Goal: Transaction & Acquisition: Purchase product/service

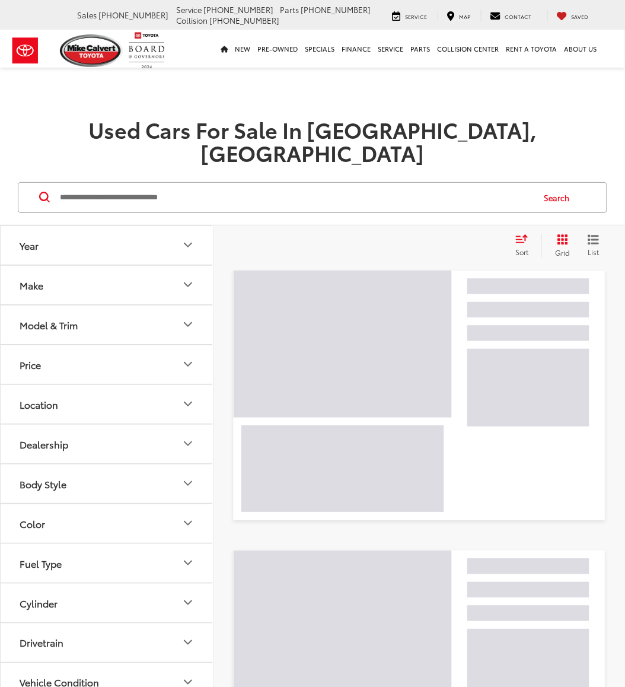
click at [209, 183] on input "Search by Make, Model, or Keyword" at bounding box center [296, 197] width 474 height 28
type input "*******"
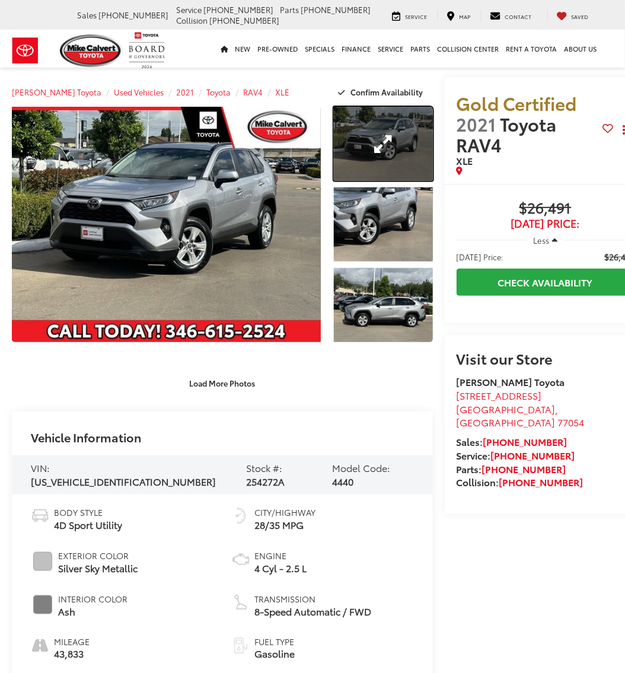
click at [386, 142] on link "Expand Photo 1" at bounding box center [383, 144] width 99 height 74
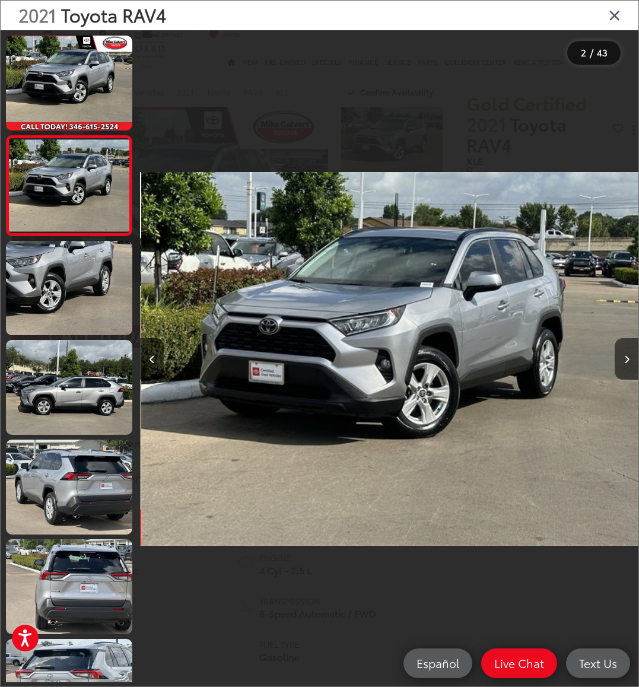
click at [603, 20] on div "2021 Toyota RAV4" at bounding box center [320, 16] width 638 height 30
click at [613, 16] on icon "Close gallery" at bounding box center [615, 14] width 12 height 15
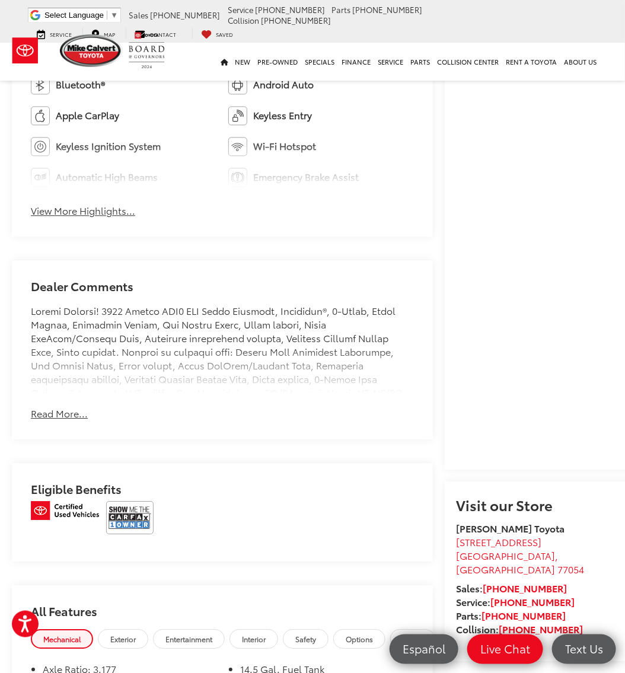
scroll to position [890, 0]
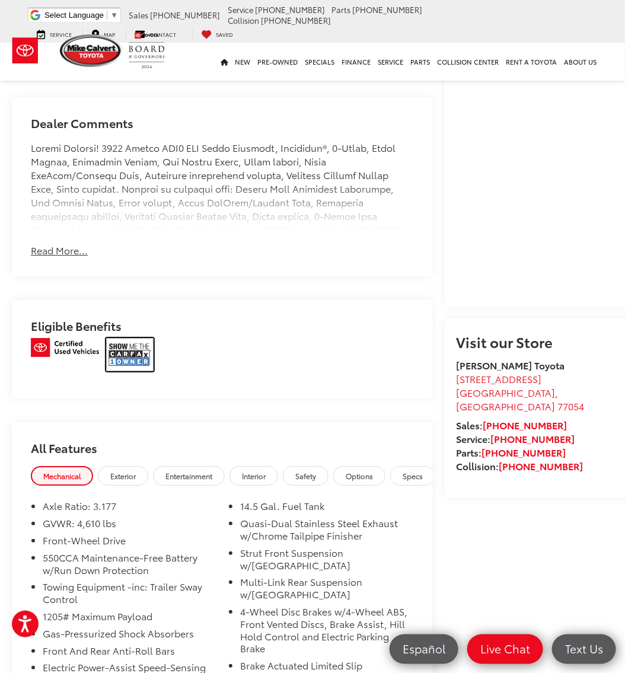
click at [133, 351] on img at bounding box center [129, 354] width 47 height 33
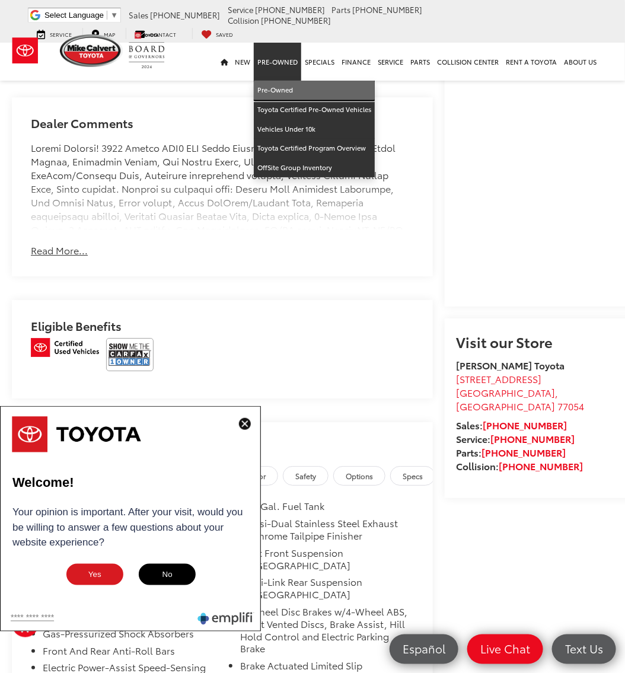
click at [281, 81] on link "Pre-Owned" at bounding box center [314, 91] width 121 height 20
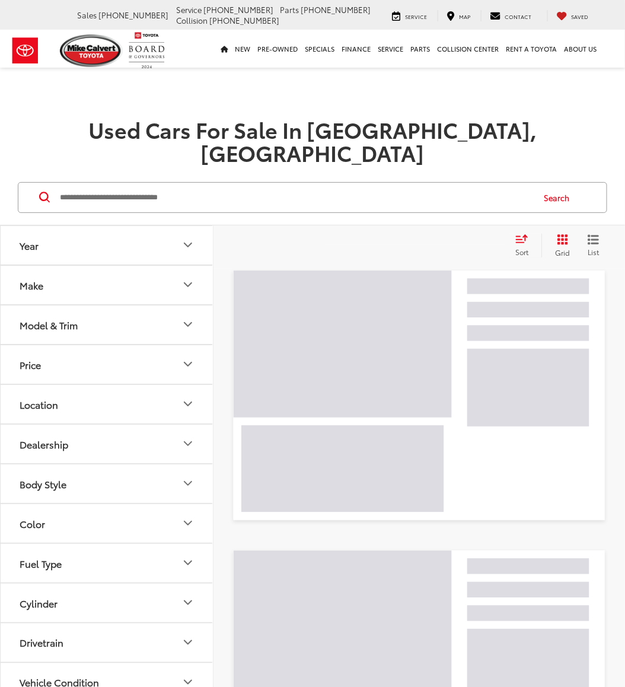
click at [166, 183] on input "Search by Make, Model, or Keyword" at bounding box center [296, 197] width 474 height 28
paste input "*******"
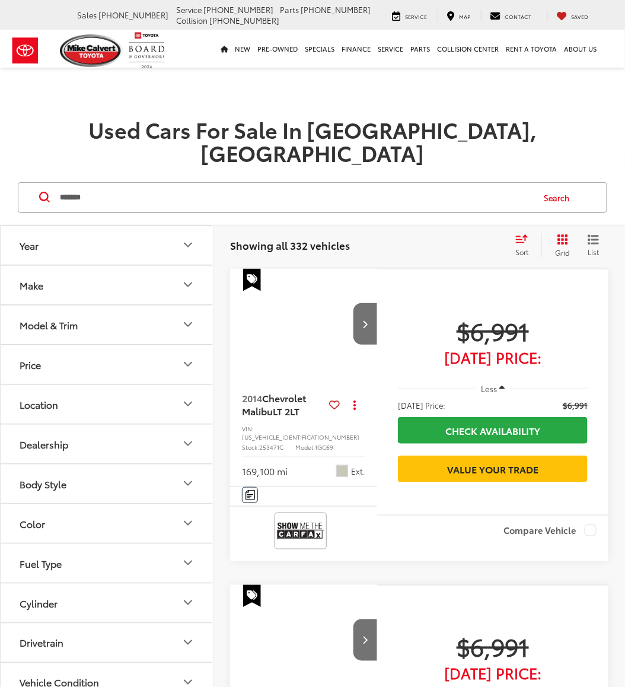
type input "*******"
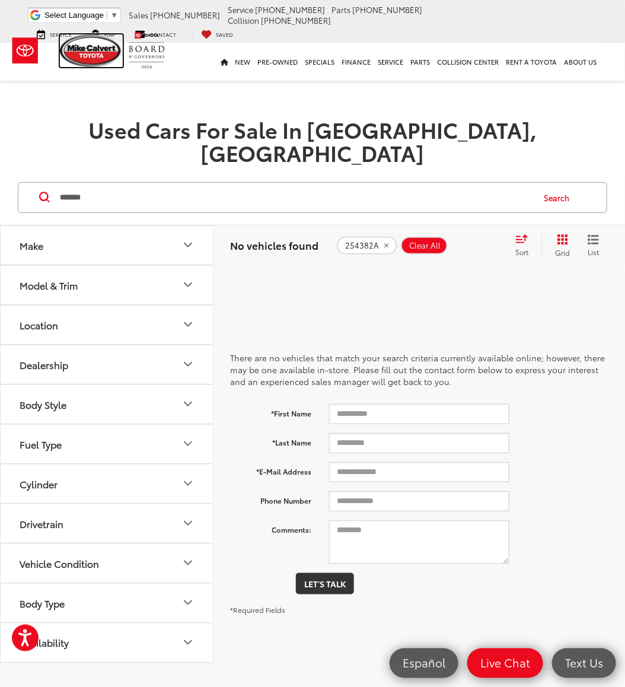
click at [75, 54] on img at bounding box center [91, 50] width 63 height 33
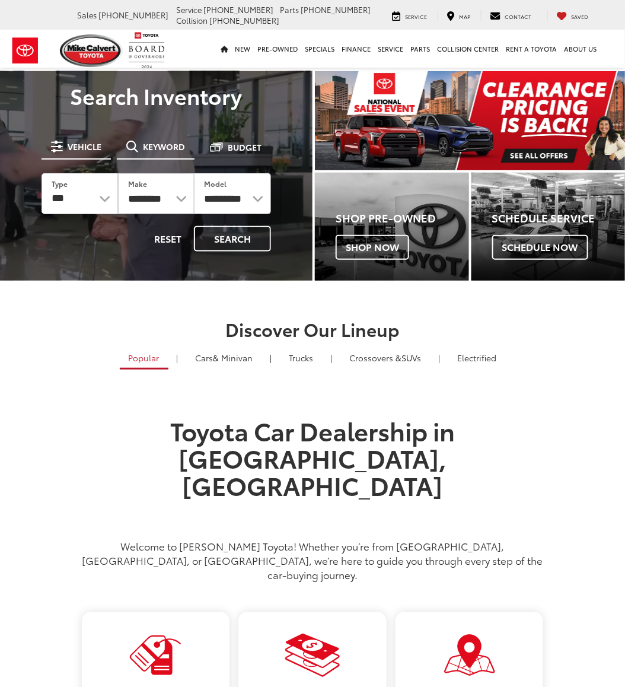
click at [164, 146] on span "Keyword" at bounding box center [164, 146] width 42 height 8
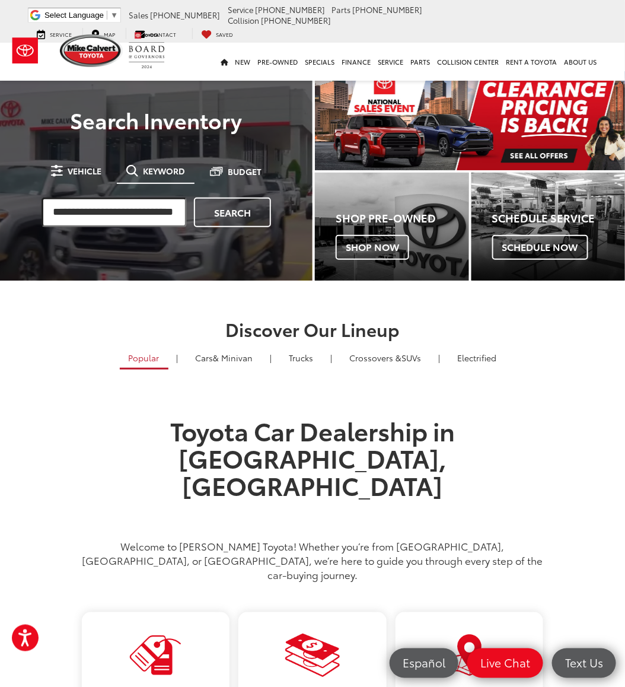
click at [96, 217] on input "search" at bounding box center [114, 213] width 145 height 30
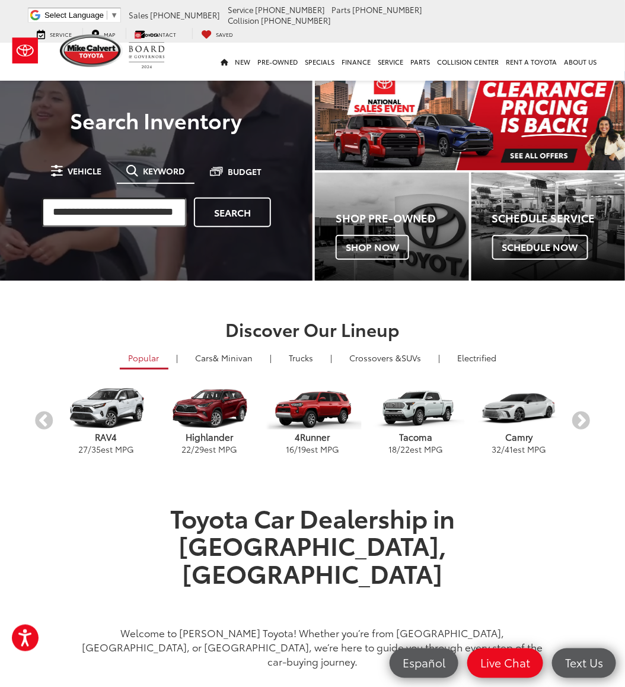
paste input "*********"
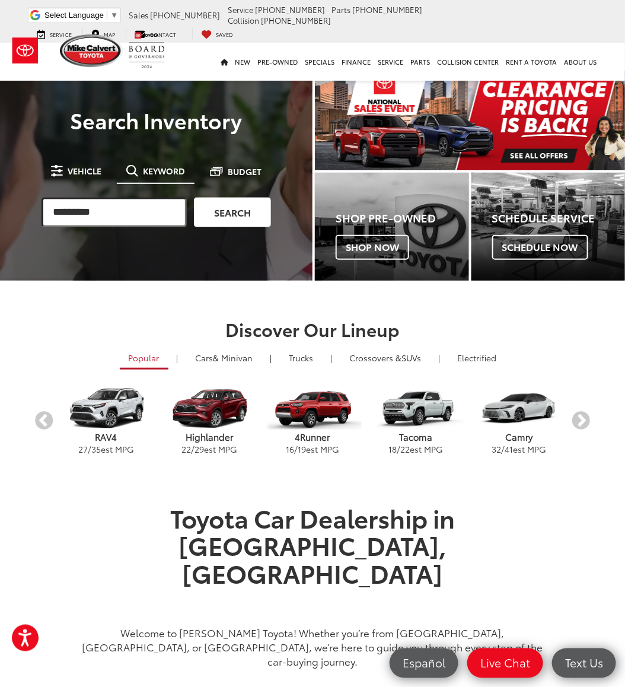
type input "*********"
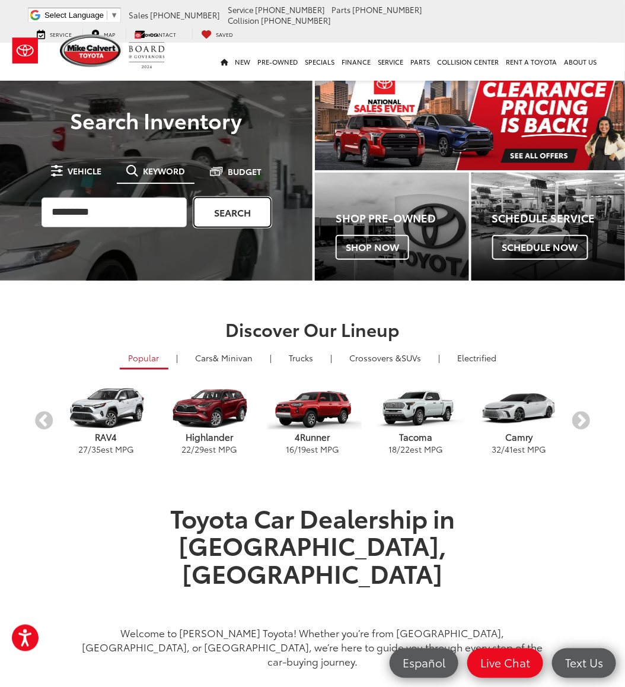
click at [228, 211] on link "Search" at bounding box center [232, 213] width 77 height 30
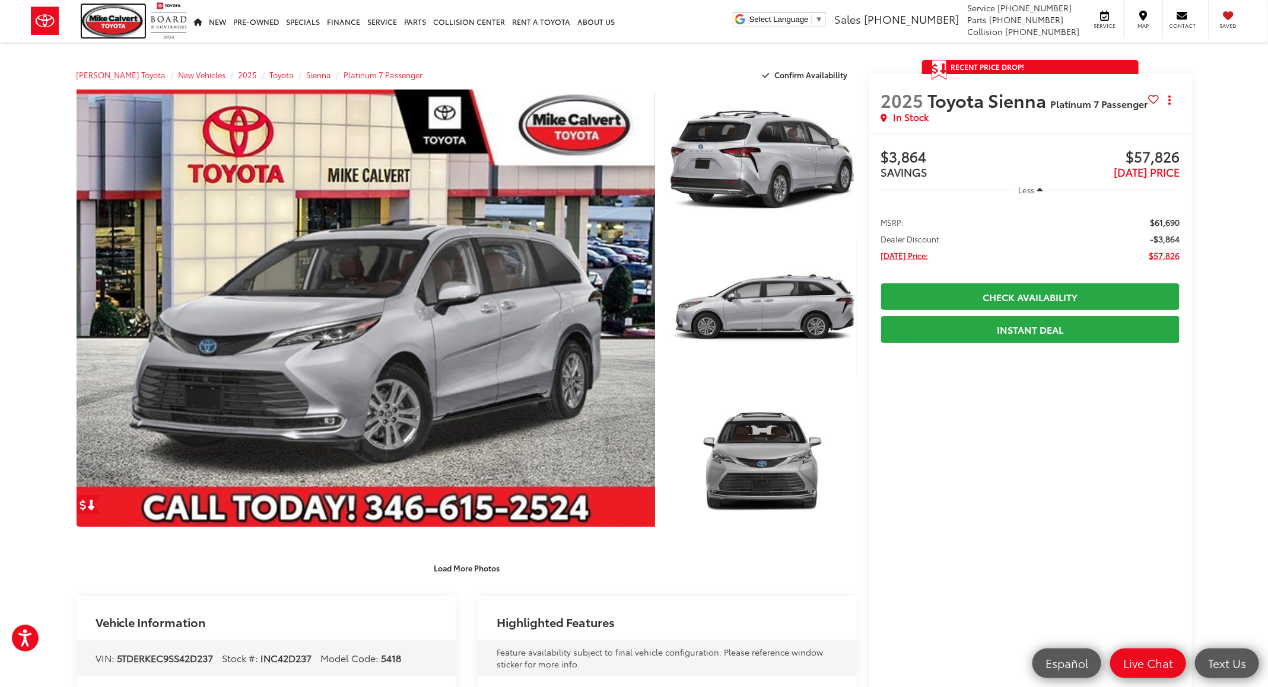
click at [127, 17] on img at bounding box center [113, 21] width 63 height 33
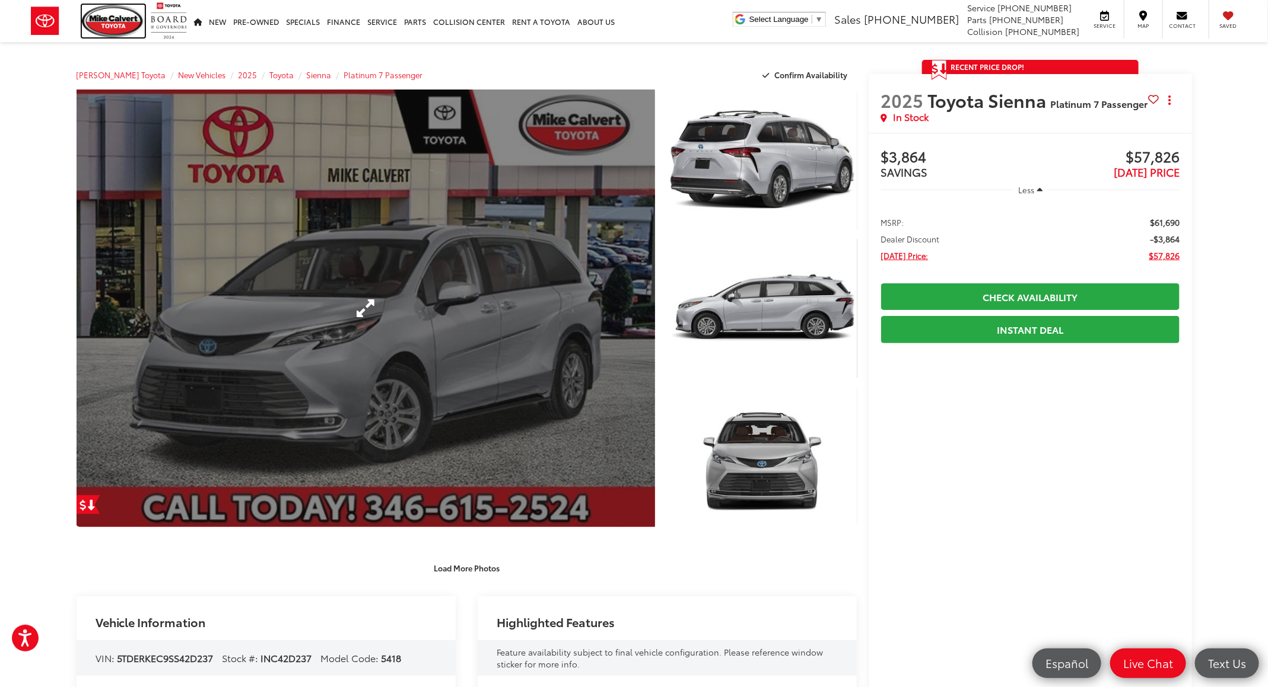
scroll to position [97, 0]
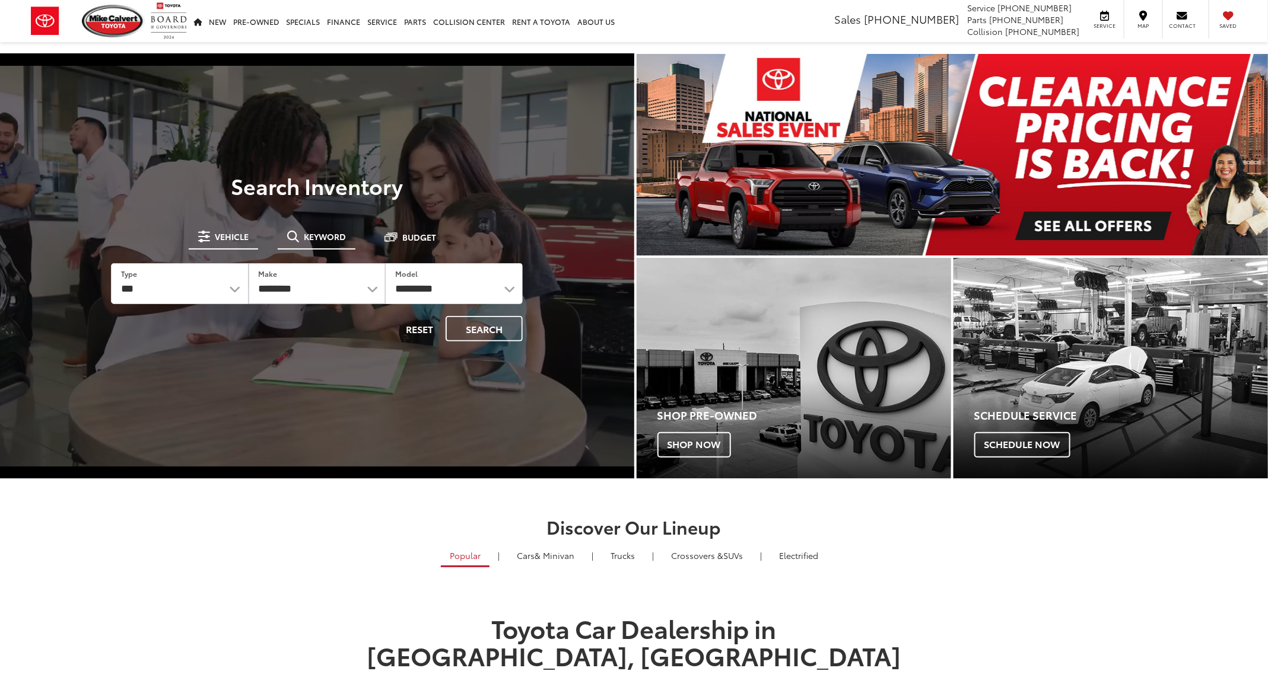
click at [335, 238] on span "Keyword" at bounding box center [325, 237] width 42 height 8
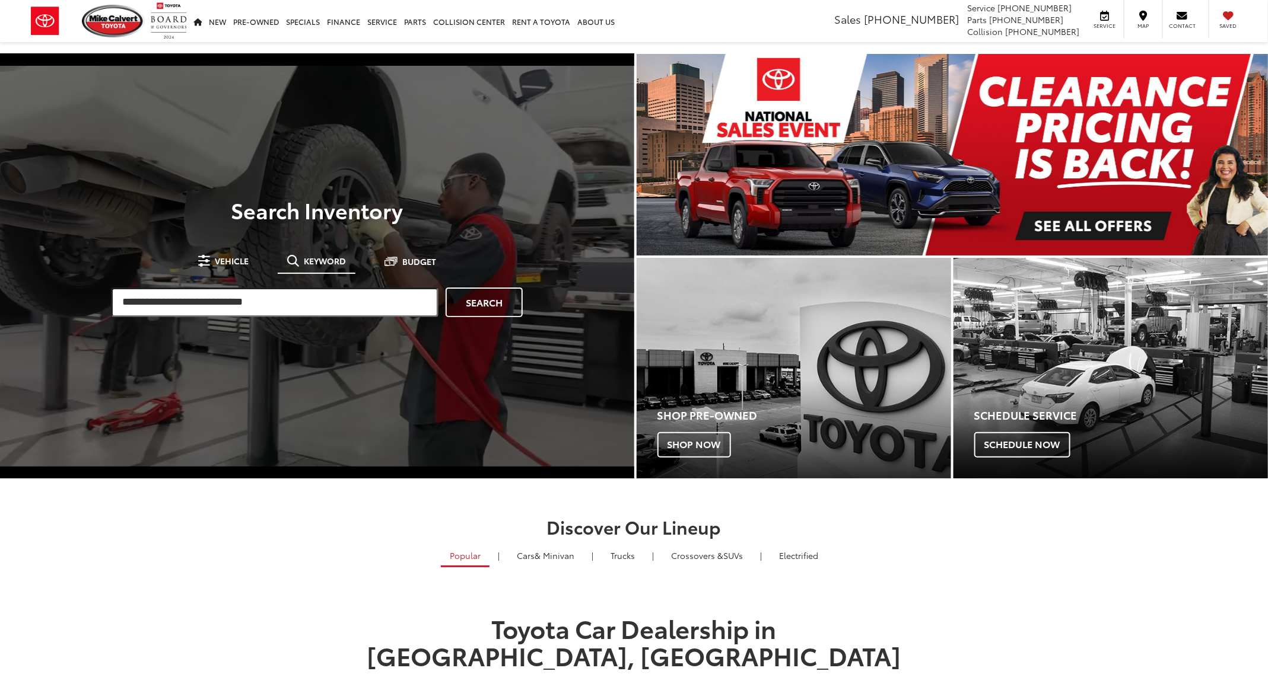
click at [264, 288] on input "search" at bounding box center [274, 303] width 327 height 30
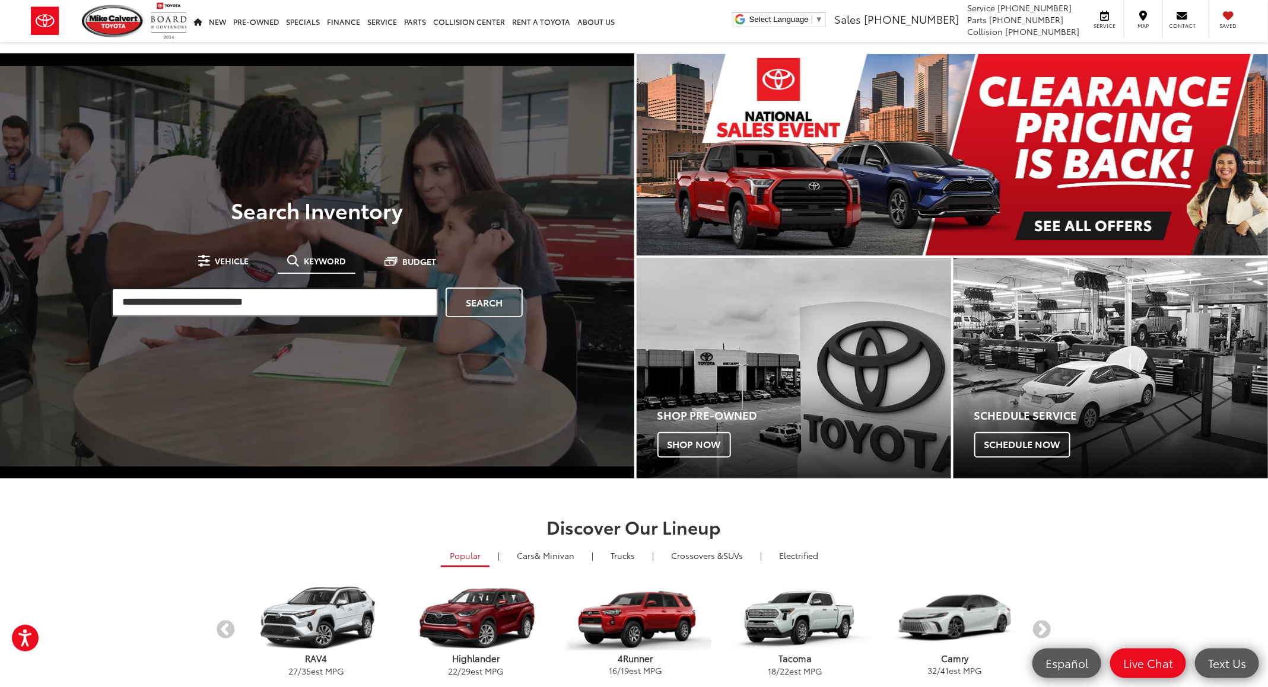
paste input "*********"
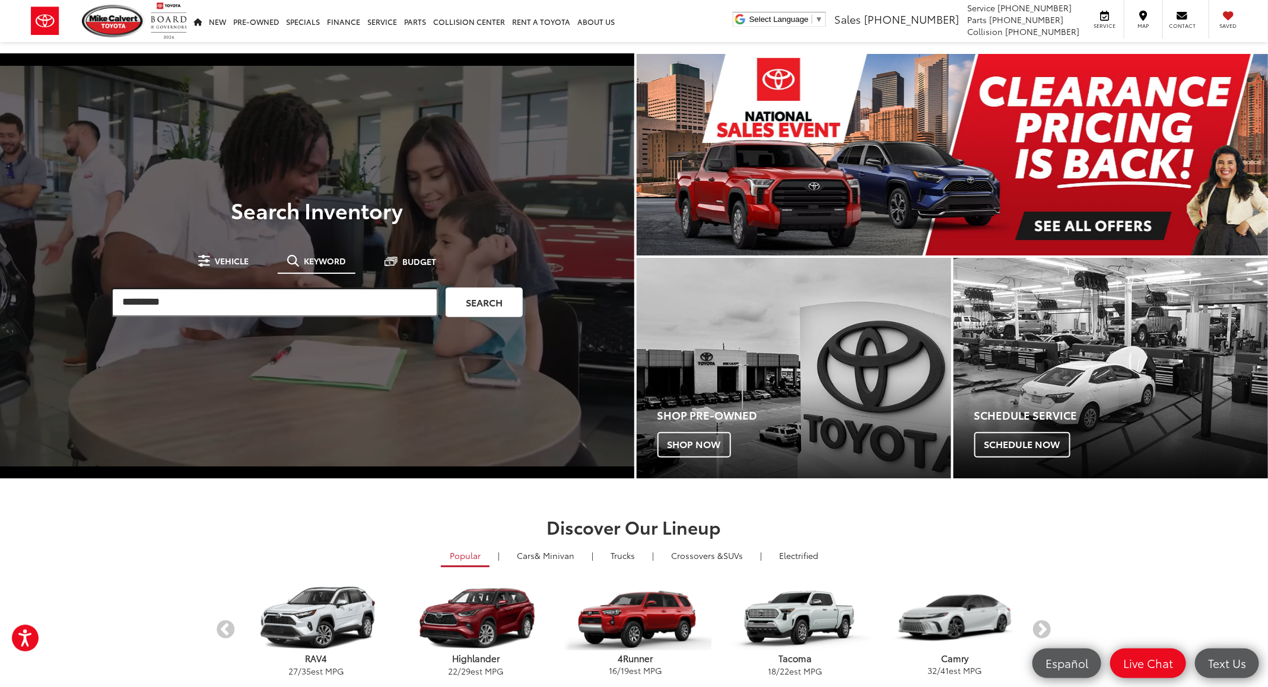
type input "*********"
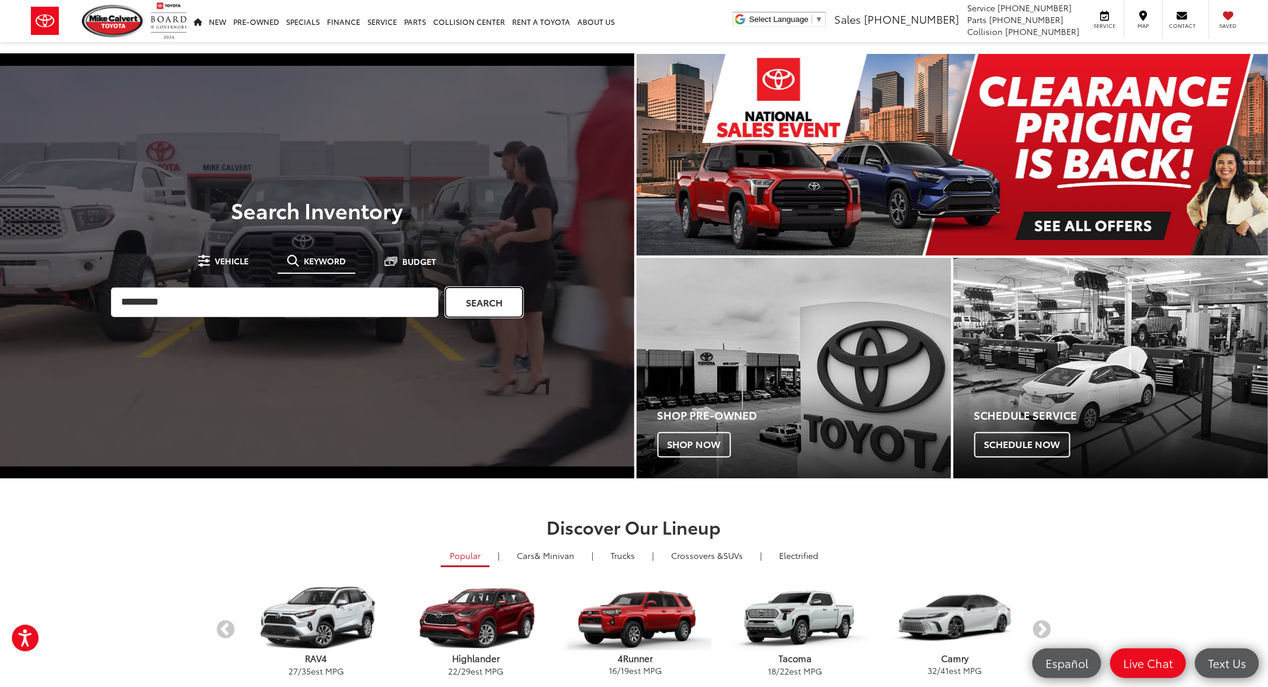
click at [472, 303] on link "Search" at bounding box center [483, 303] width 77 height 30
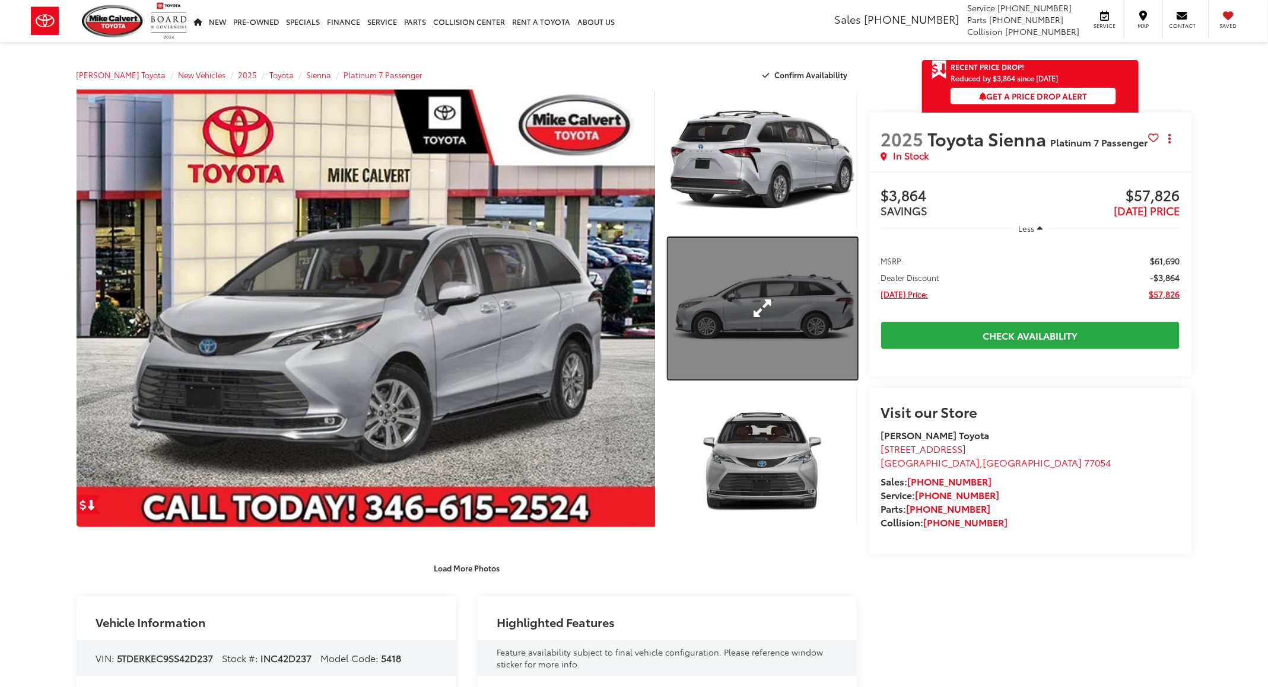
click at [776, 295] on link "Expand Photo 2" at bounding box center [762, 309] width 189 height 142
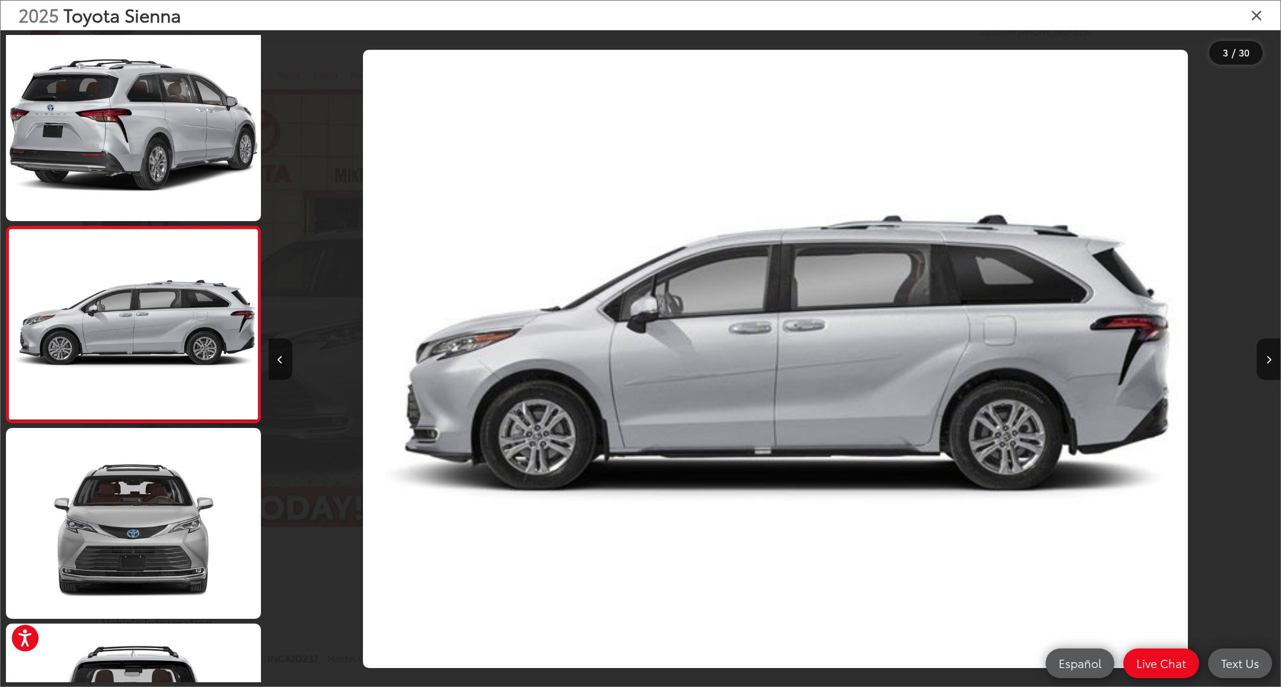
click at [1246, 11] on div "2025 Toyota Sienna" at bounding box center [641, 16] width 1280 height 30
click at [1253, 13] on icon "Close gallery" at bounding box center [1257, 14] width 12 height 15
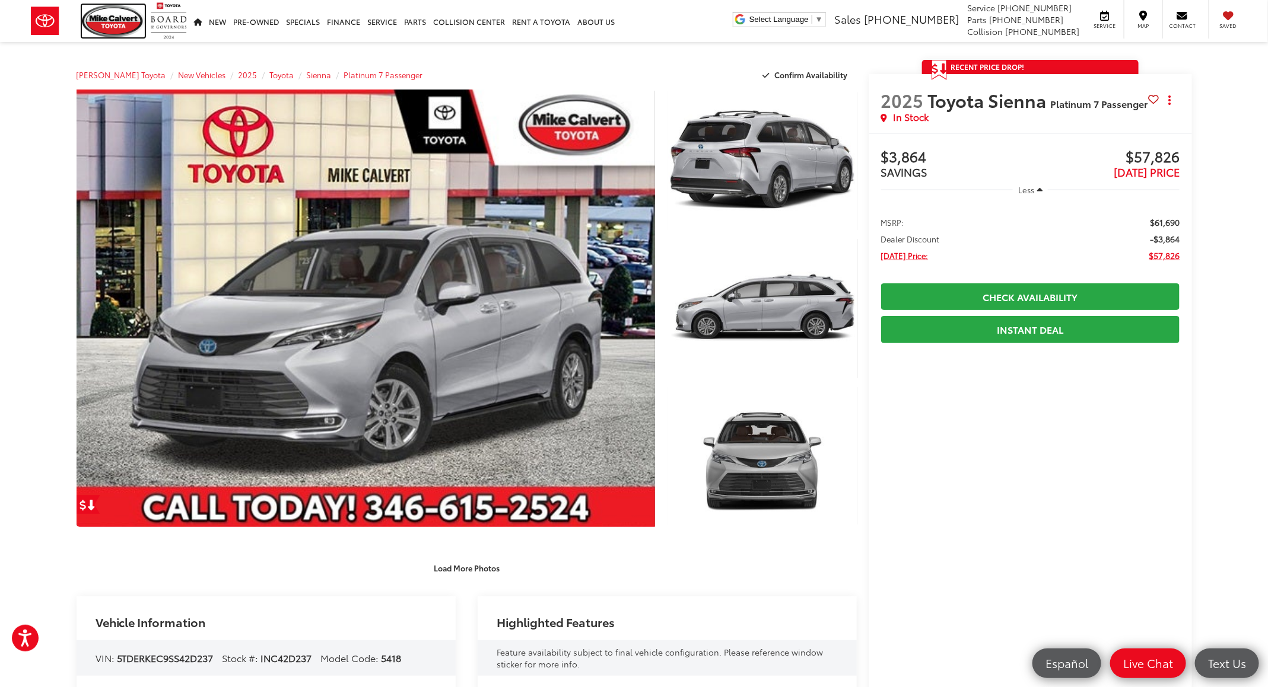
click at [125, 28] on img at bounding box center [113, 21] width 63 height 33
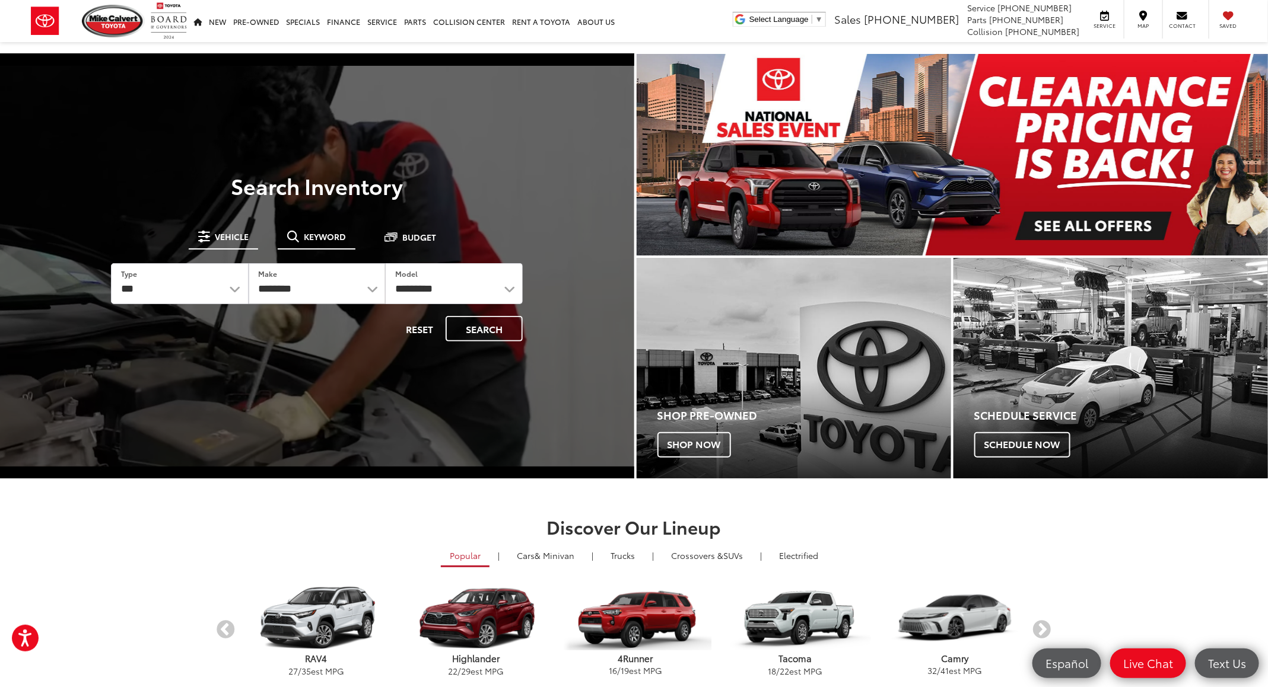
click at [308, 228] on button "Keyword" at bounding box center [317, 236] width 78 height 21
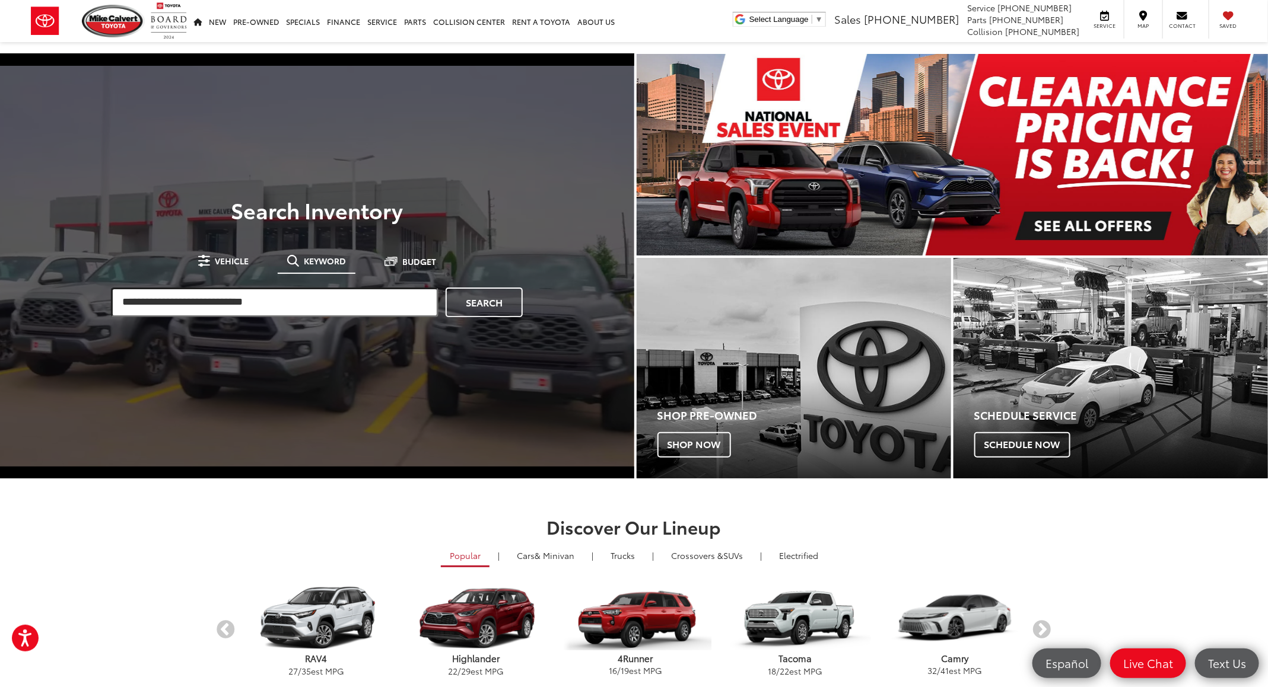
click at [243, 300] on input "search" at bounding box center [274, 303] width 327 height 30
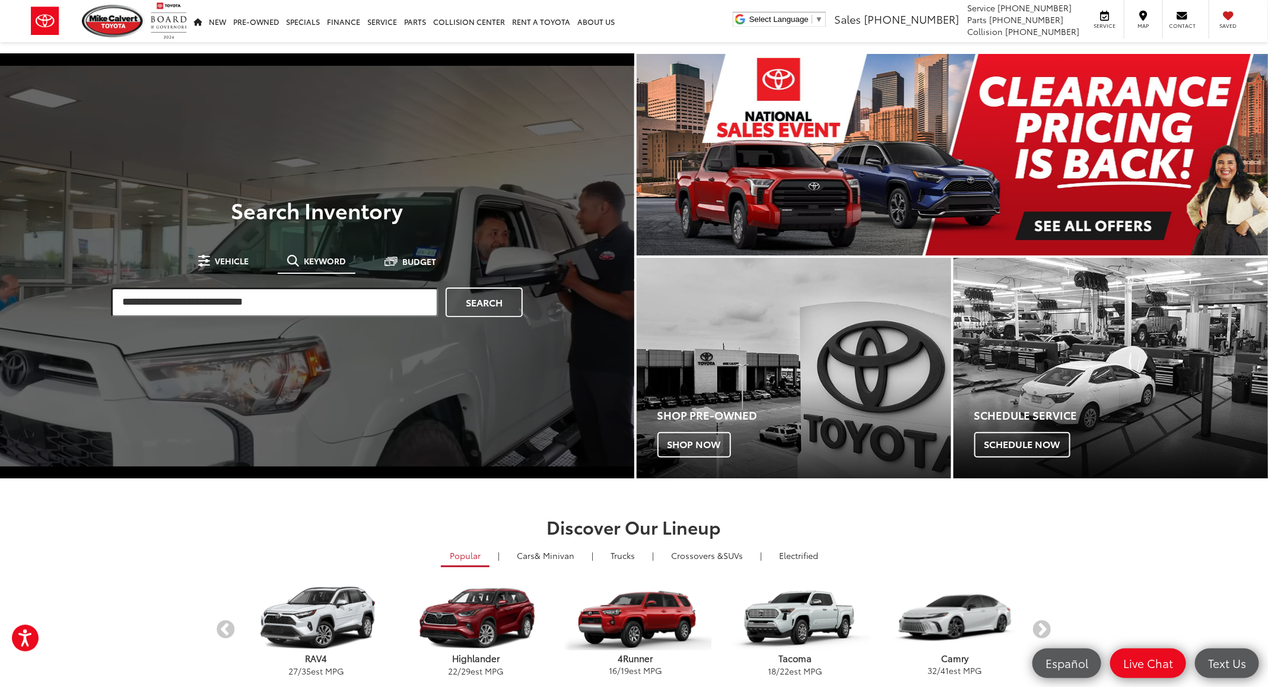
paste input "******"
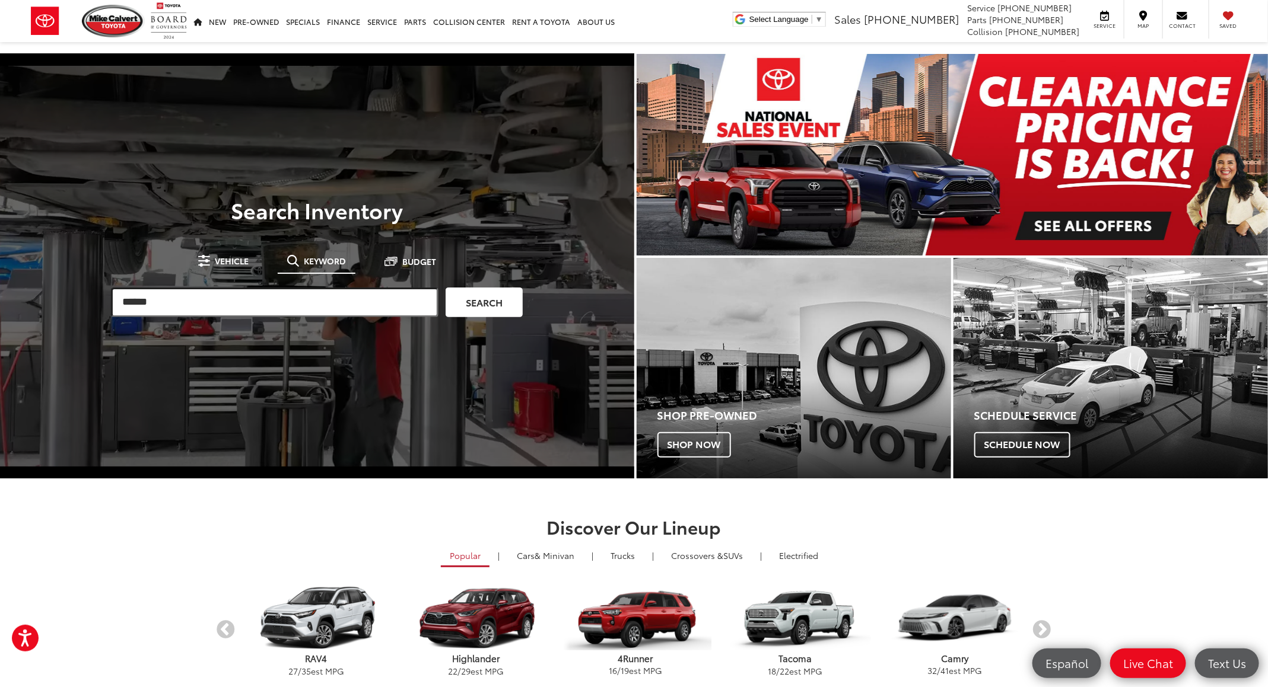
type input "******"
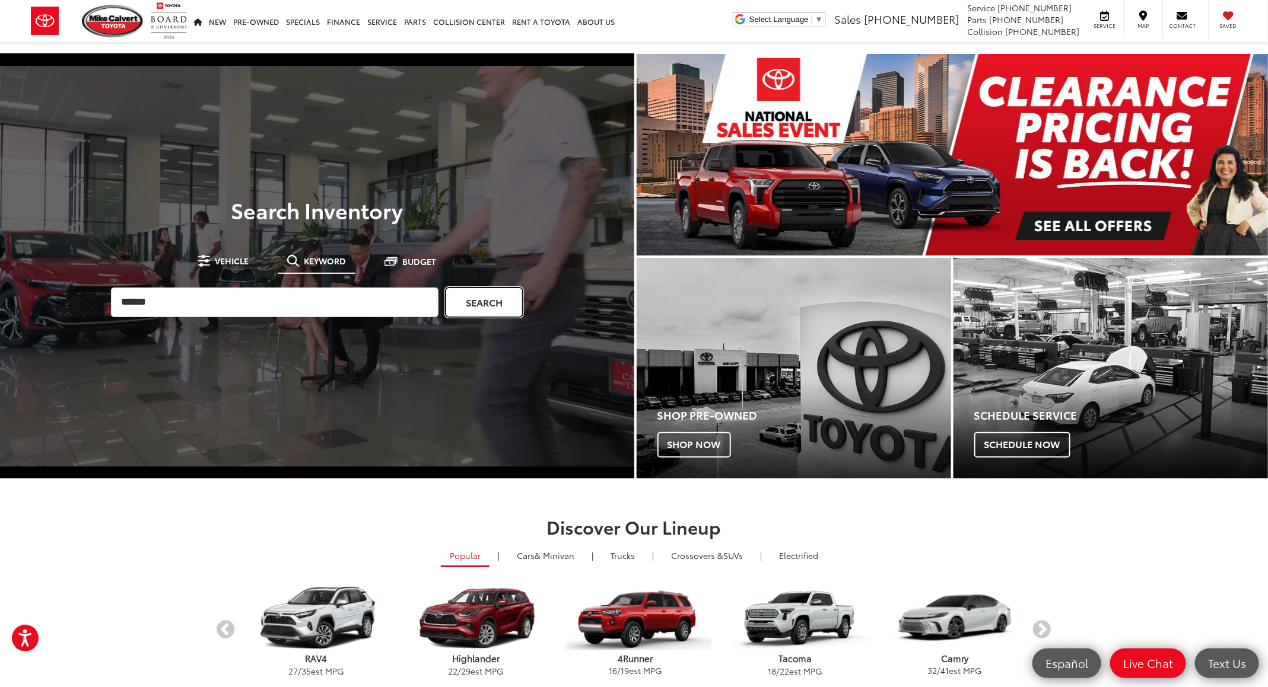
click at [479, 288] on link "Search" at bounding box center [483, 303] width 77 height 30
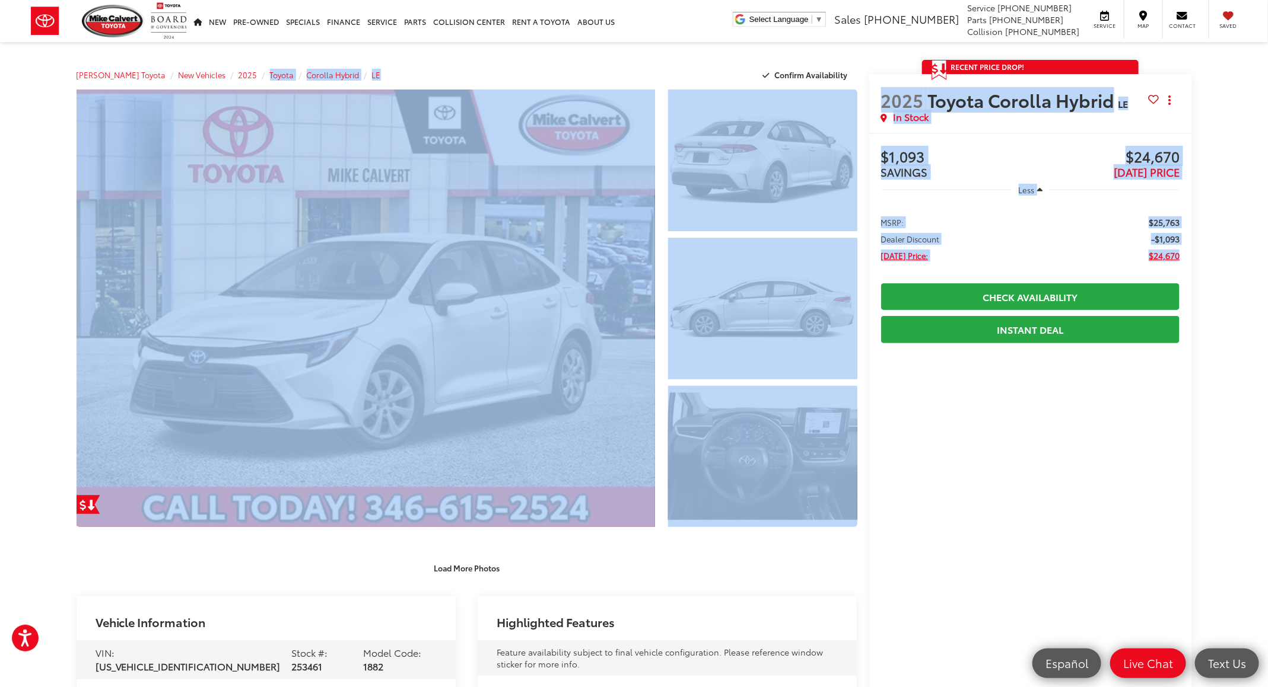
drag, startPoint x: 1187, startPoint y: 260, endPoint x: 273, endPoint y: 61, distance: 935.4
click at [273, 61] on div "[PERSON_NAME] Toyota New Vehicles 2025 Toyota Corolla Hybrid LE Confirm Availab…" at bounding box center [467, 75] width 781 height 30
drag, startPoint x: 75, startPoint y: 55, endPoint x: 1021, endPoint y: 349, distance: 990.6
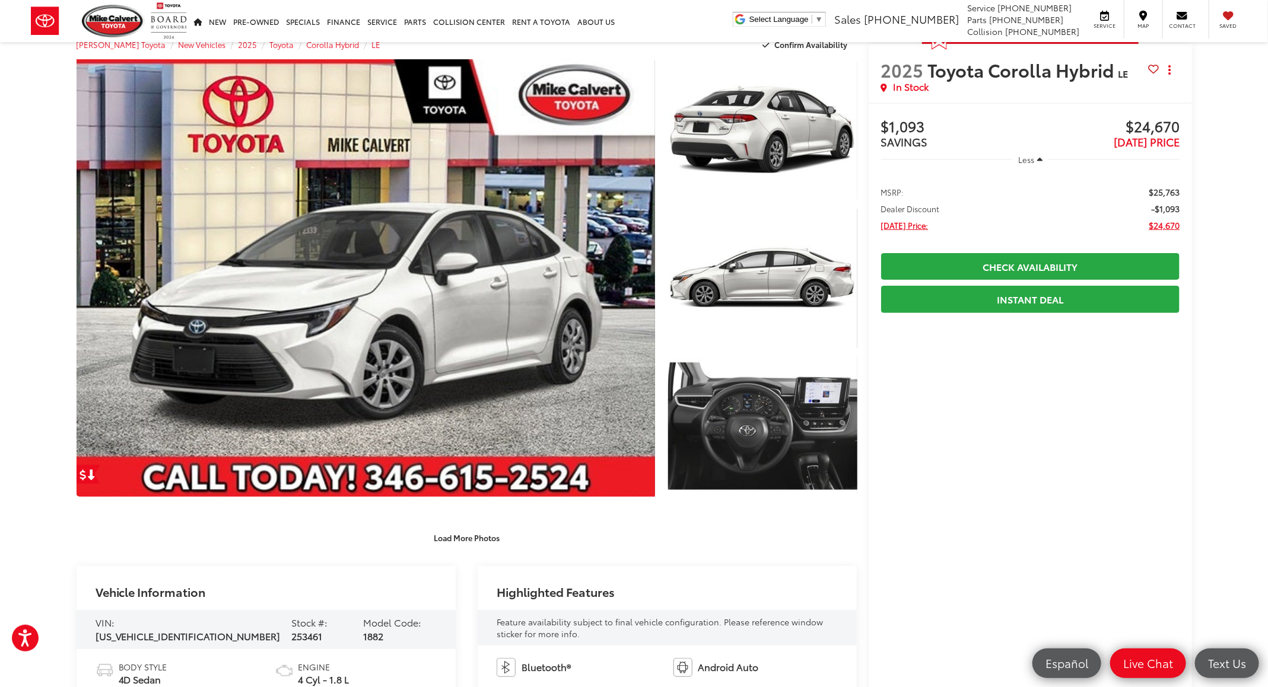
scroll to position [623, 0]
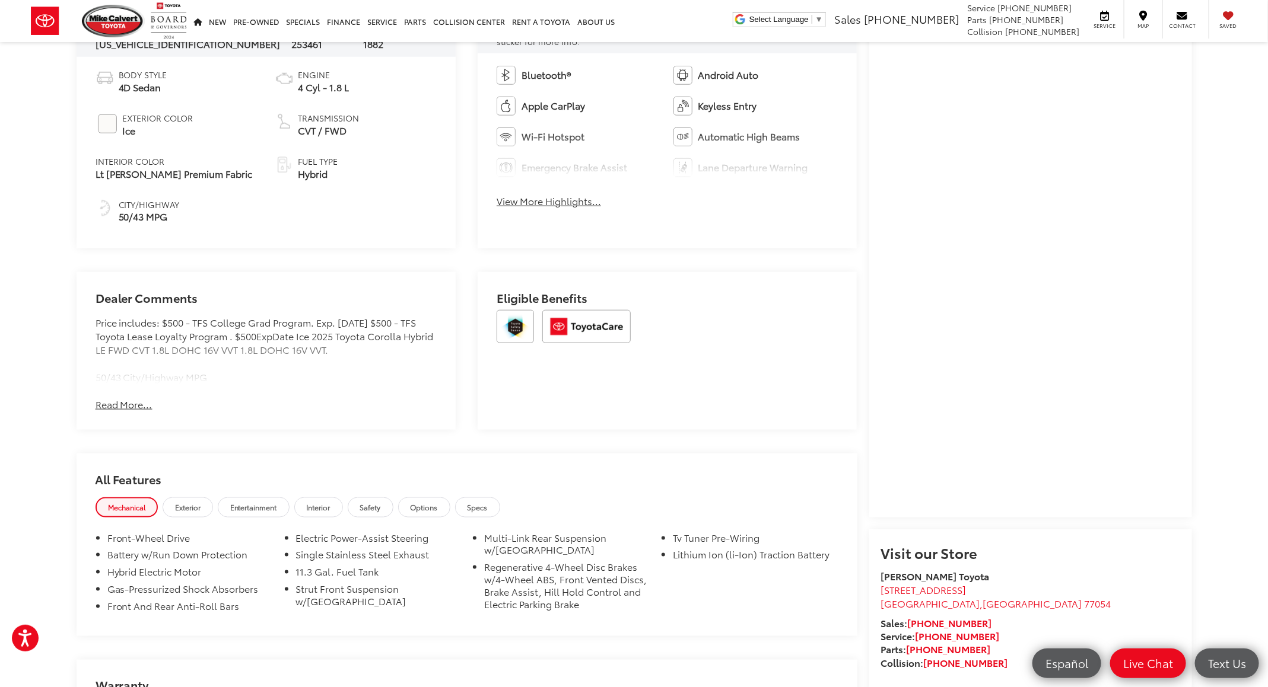
drag, startPoint x: 305, startPoint y: 412, endPoint x: 73, endPoint y: 219, distance: 301.2
click at [77, 217] on div "Vehicle Information VIN: [US_VEHICLE_IDENTIFICATION_NUMBER] Stock #: 253461 Mod…" at bounding box center [467, 408] width 781 height 869
click at [63, 242] on div "[PERSON_NAME] Toyota New Vehicles 2025 Toyota Corolla Hybrid LE Confirm Availab…" at bounding box center [634, 363] width 1268 height 1889
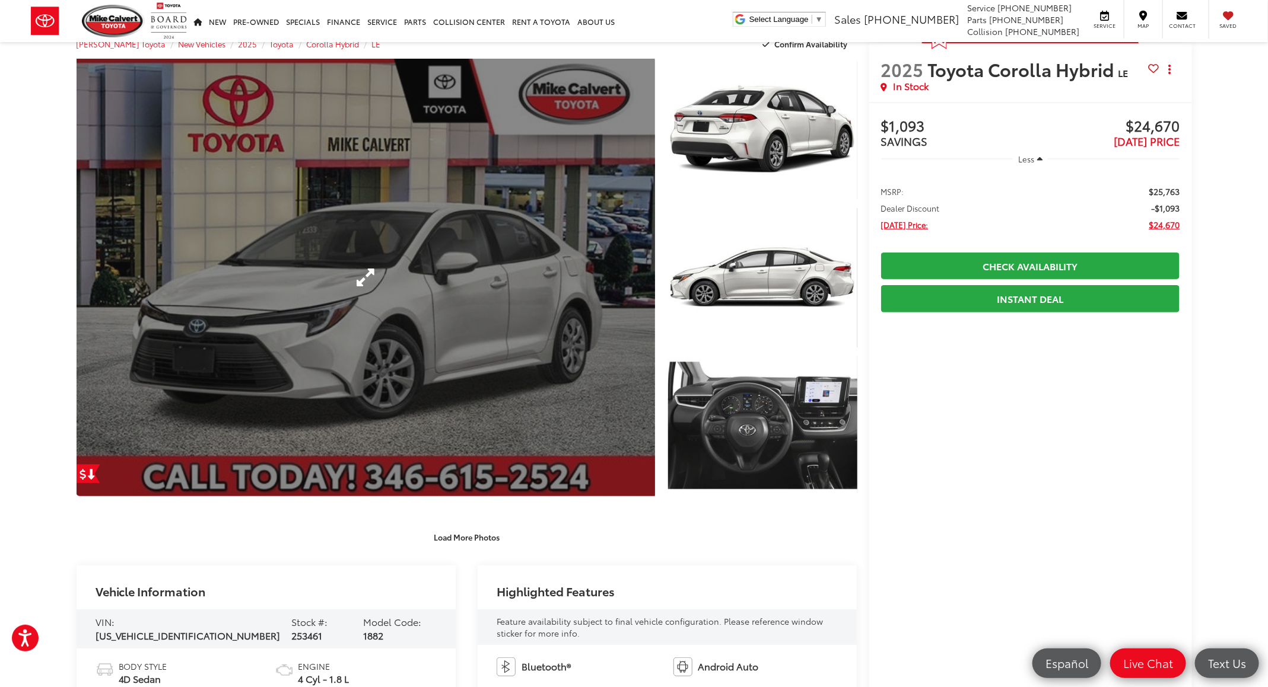
scroll to position [0, 0]
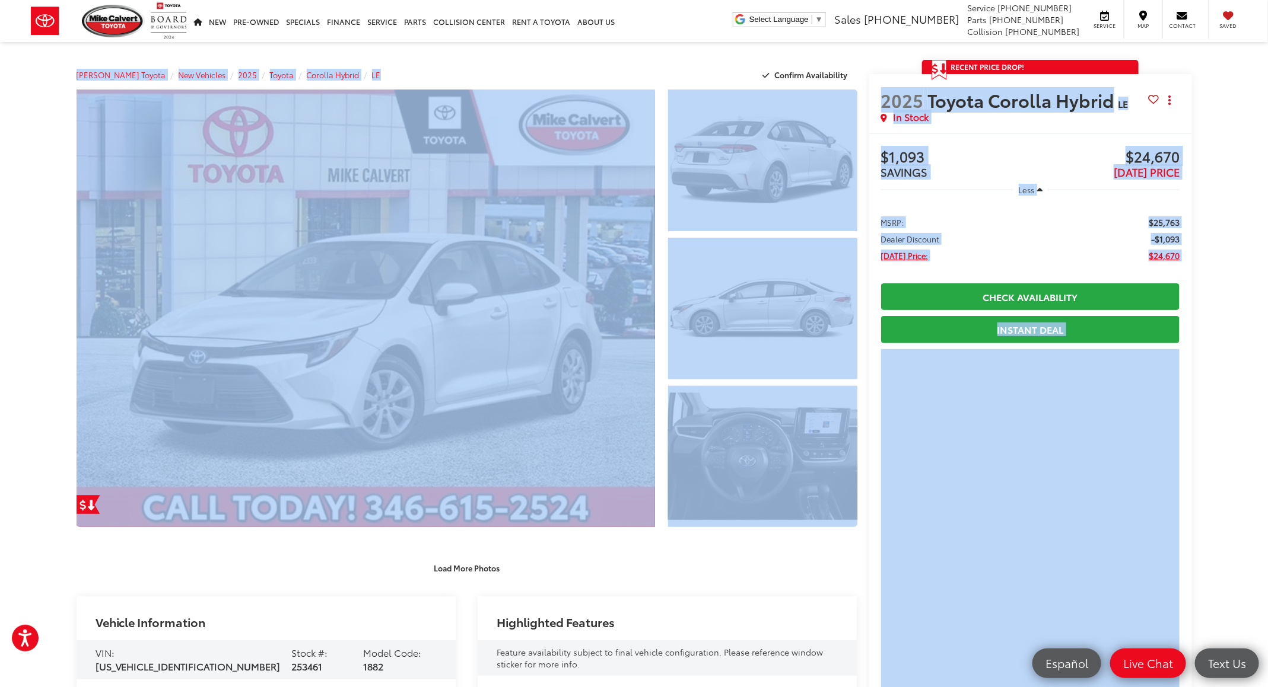
drag, startPoint x: 82, startPoint y: 54, endPoint x: 1255, endPoint y: 480, distance: 1247.2
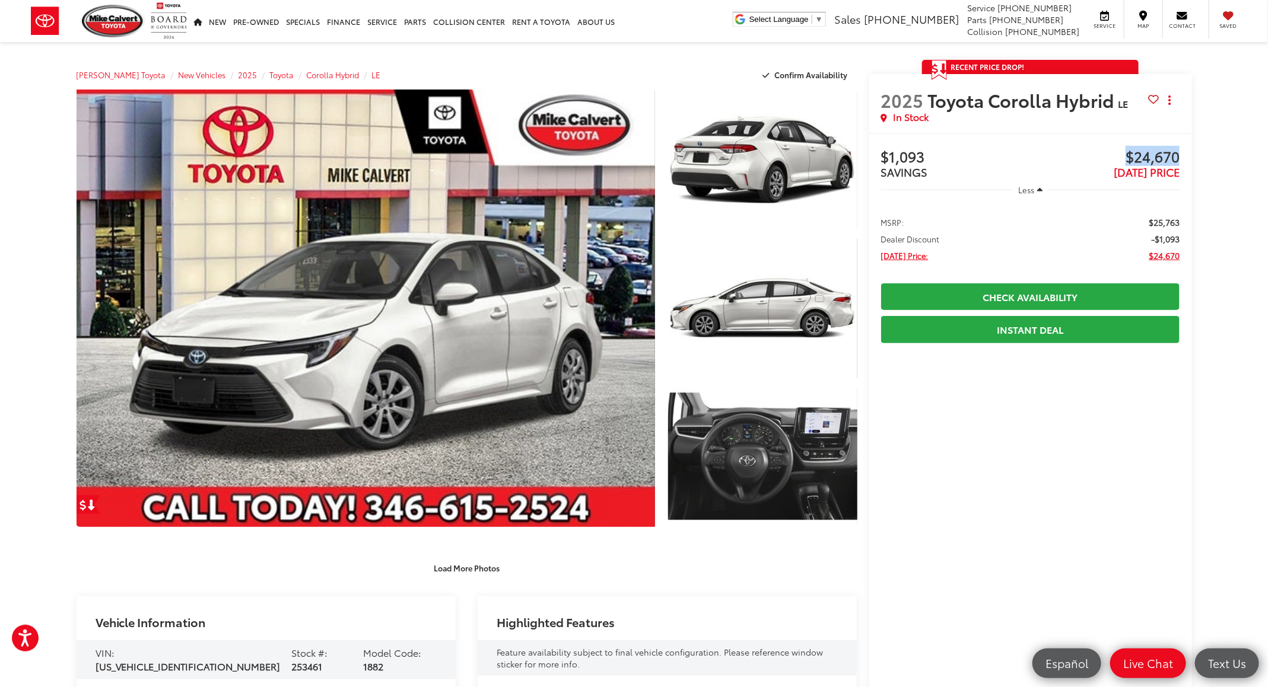
drag, startPoint x: 1183, startPoint y: 153, endPoint x: 1116, endPoint y: 157, distance: 67.7
click at [1116, 157] on div "Buy $1,093 SAVINGS $24,670 [DATE] PRICE Less MSRP: $25,763 Dealer Discount -$1,…" at bounding box center [1030, 637] width 323 height 1008
click at [1116, 157] on span "$24,670" at bounding box center [1104, 158] width 149 height 18
drag, startPoint x: 1116, startPoint y: 157, endPoint x: 1164, endPoint y: 148, distance: 48.9
click at [1164, 149] on span "$24,670" at bounding box center [1104, 158] width 149 height 18
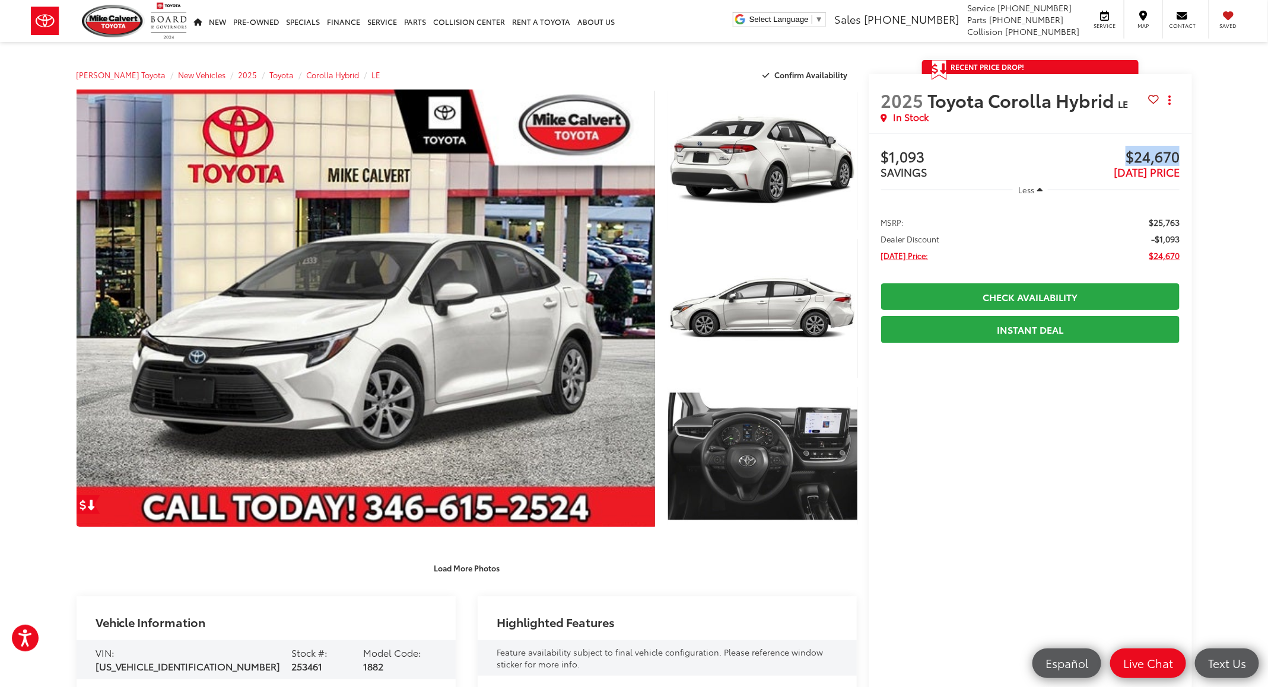
click at [1164, 149] on span "$24,670" at bounding box center [1104, 158] width 149 height 18
drag, startPoint x: 1190, startPoint y: 154, endPoint x: 1155, endPoint y: 170, distance: 38.5
click at [1155, 170] on div "Buy $1,093 SAVINGS $24,670 [DATE] PRICE Less MSRP: $25,763 Dealer Discount -$1,…" at bounding box center [1030, 637] width 323 height 1008
click at [1154, 165] on span "[DATE] PRICE" at bounding box center [1146, 171] width 66 height 15
drag, startPoint x: 1117, startPoint y: 147, endPoint x: 1168, endPoint y: 152, distance: 50.7
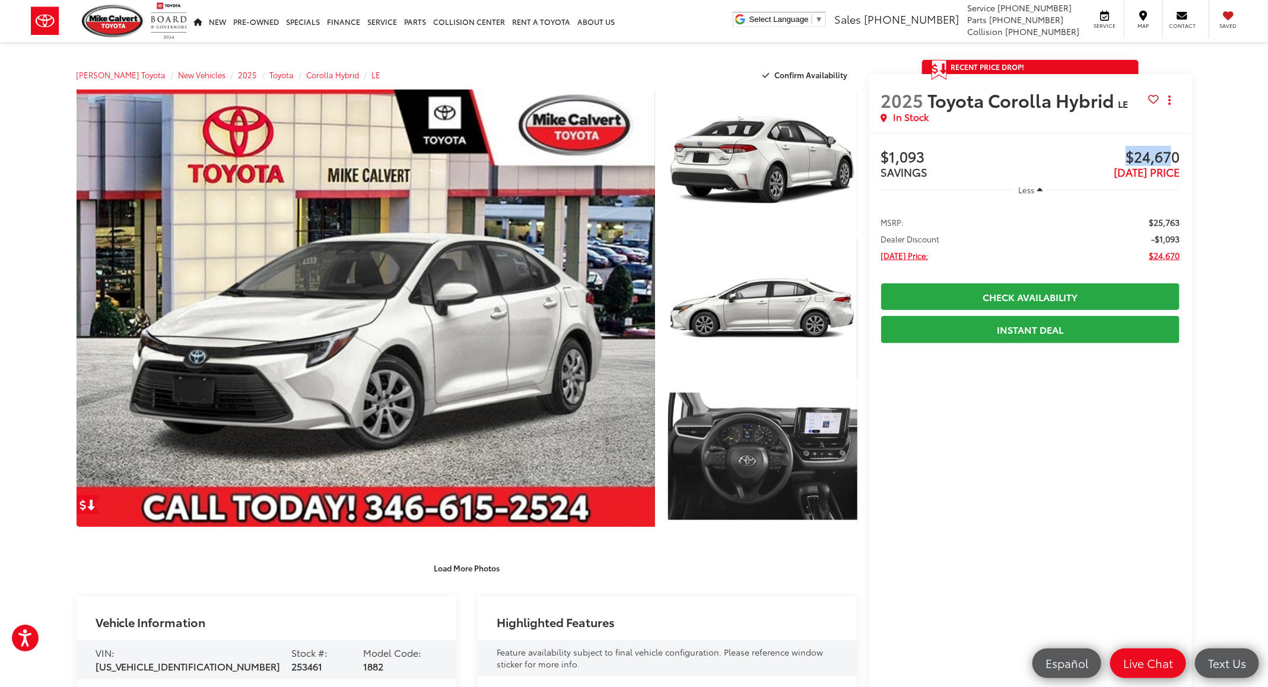
click at [1168, 152] on div "Buy $1,093 SAVINGS $24,670 [DATE] PRICE Less MSRP: $25,763 Dealer Discount -$1,…" at bounding box center [1030, 637] width 323 height 1008
click at [1168, 152] on span "$24,670" at bounding box center [1104, 158] width 149 height 18
drag, startPoint x: 1183, startPoint y: 153, endPoint x: 1152, endPoint y: 163, distance: 32.8
click at [1152, 163] on div "Buy $1,093 SAVINGS $24,670 [DATE] PRICE Less MSRP: $25,763 Dealer Discount -$1,…" at bounding box center [1030, 637] width 323 height 1008
click at [1152, 163] on span "$24,670" at bounding box center [1104, 158] width 149 height 18
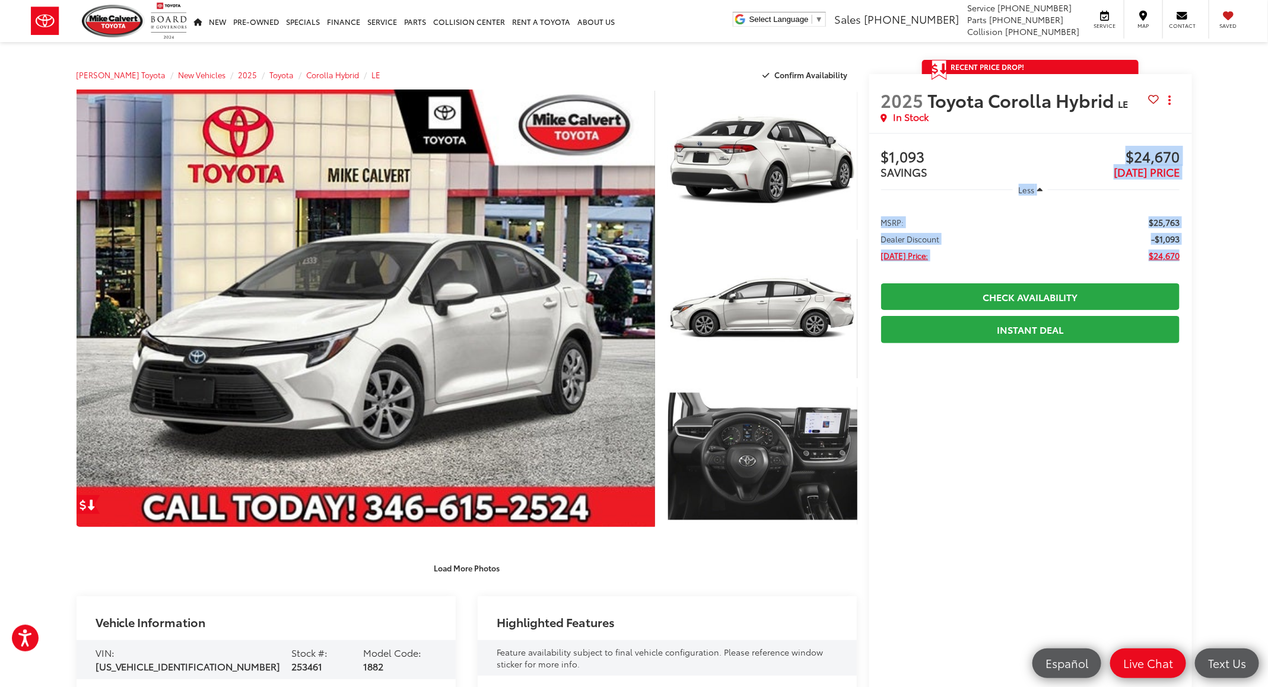
drag, startPoint x: 1125, startPoint y: 150, endPoint x: 1189, endPoint y: 266, distance: 132.5
click at [1180, 266] on div "$1,093 SAVINGS $24,670 [DATE] PRICE Less MSRP: $25,763 Dealer Discount -$1,093 …" at bounding box center [1030, 637] width 299 height 976
click at [1189, 260] on ul "MSRP: $25,763 Dealer Discount -$1,093 [DATE] Price: $24,670" at bounding box center [1030, 237] width 323 height 69
drag, startPoint x: 1189, startPoint y: 258, endPoint x: 904, endPoint y: 145, distance: 307.0
click at [904, 149] on div "$1,093 SAVINGS $24,670 [DATE] PRICE Less MSRP: $25,763 Dealer Discount -$1,093 …" at bounding box center [1030, 637] width 299 height 976
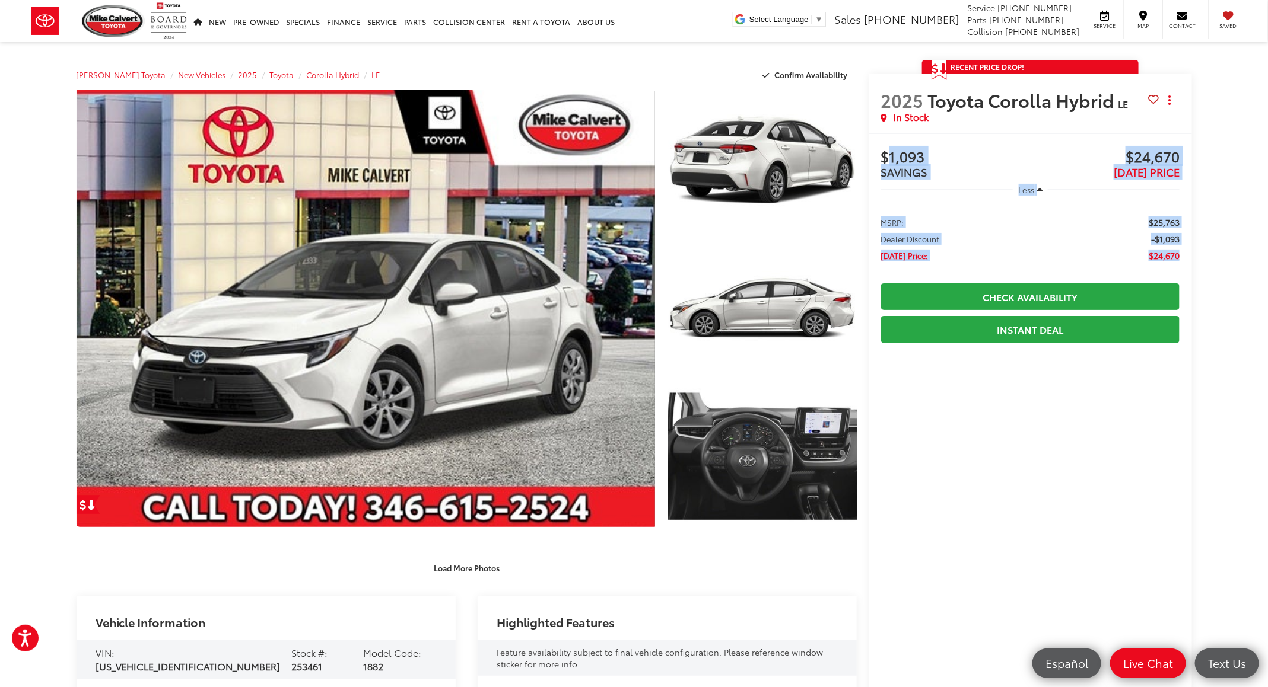
click at [909, 141] on div "Buy $1,093 SAVINGS $24,670 [DATE] PRICE Less MSRP: $25,763 Dealer Discount -$1,…" at bounding box center [1030, 637] width 323 height 1008
drag, startPoint x: 908, startPoint y: 138, endPoint x: 1193, endPoint y: 260, distance: 310.1
